Goal: Information Seeking & Learning: Learn about a topic

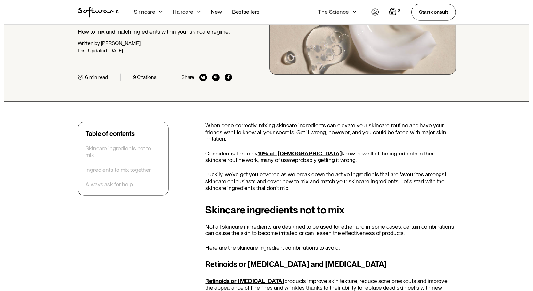
scroll to position [68, 0]
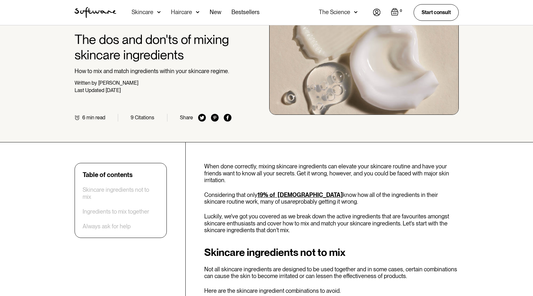
click at [158, 12] on img at bounding box center [159, 12] width 4 height 6
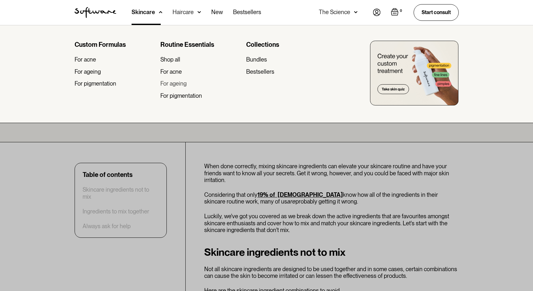
click at [171, 84] on div "For ageing" at bounding box center [173, 83] width 26 height 7
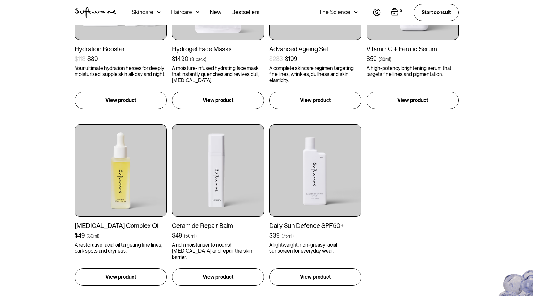
scroll to position [384, 0]
